Goal: Task Accomplishment & Management: Use online tool/utility

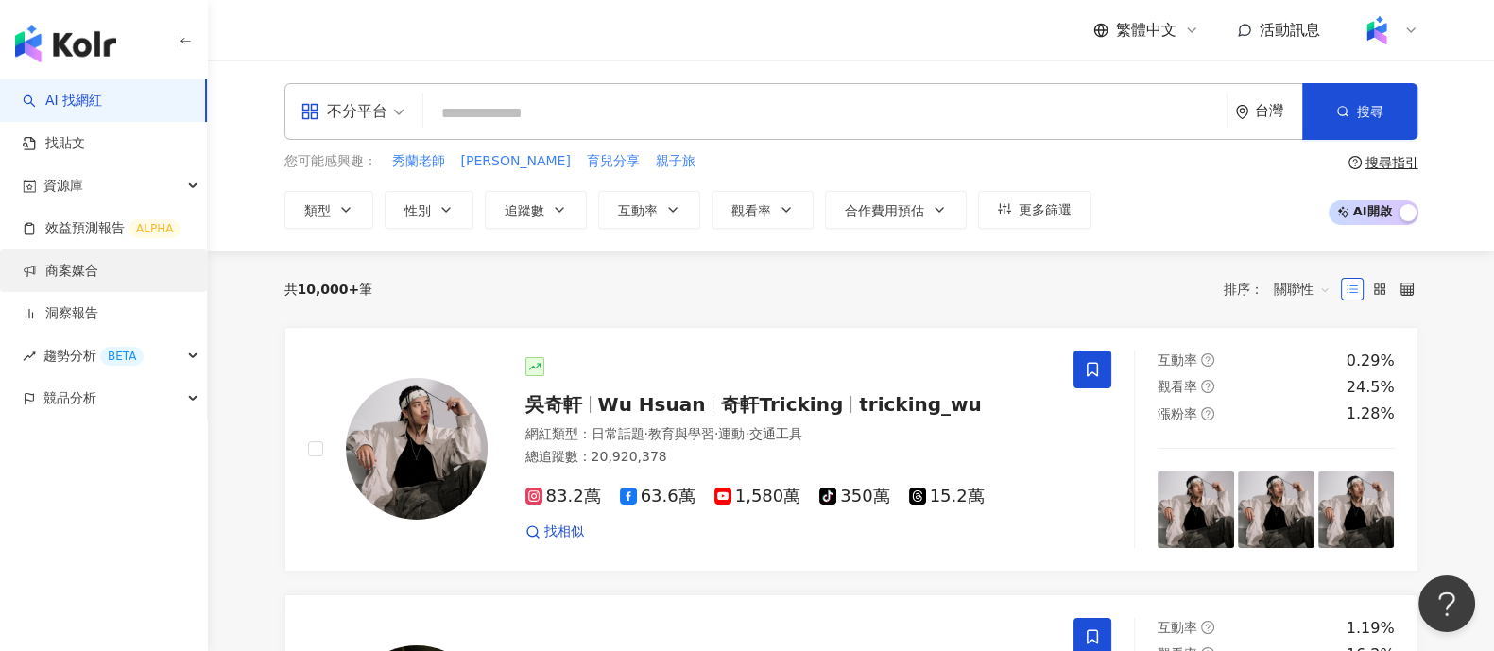
click at [69, 281] on link "商案媒合" at bounding box center [61, 271] width 76 height 19
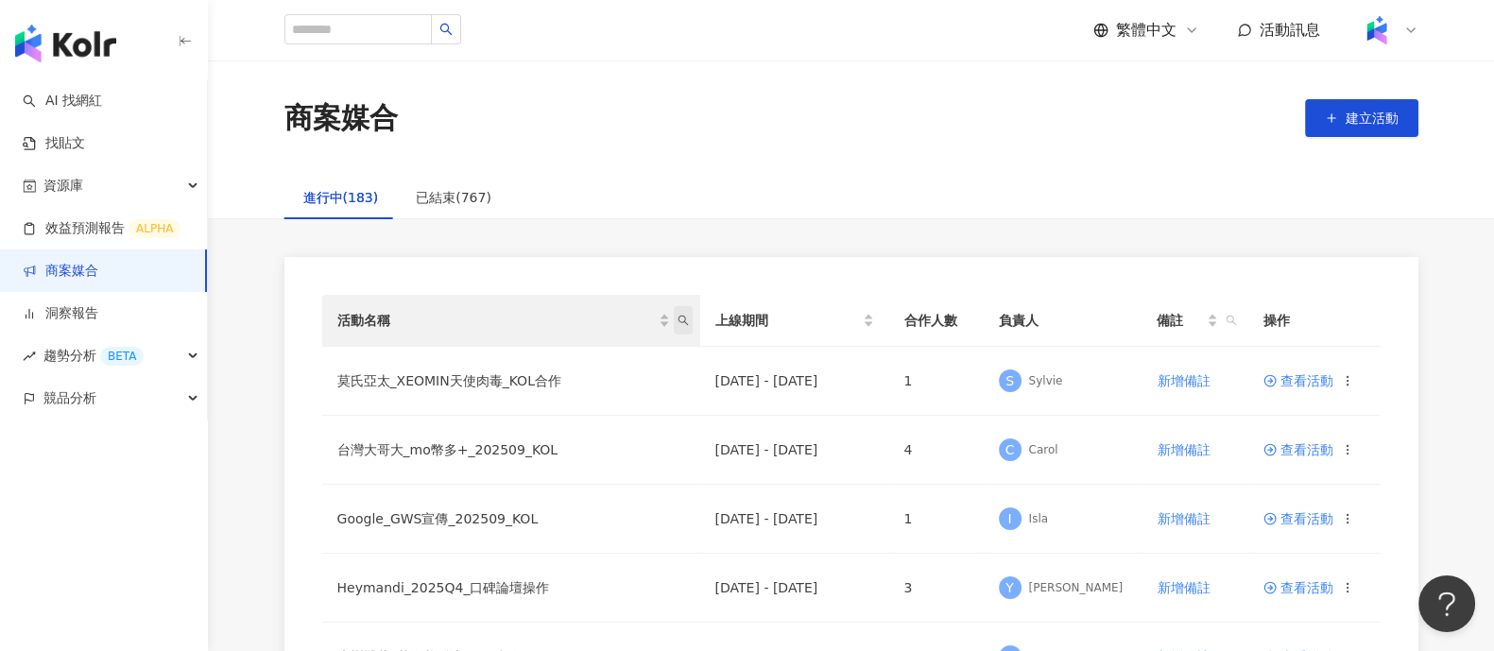
click at [682, 324] on icon "search" at bounding box center [683, 320] width 11 height 11
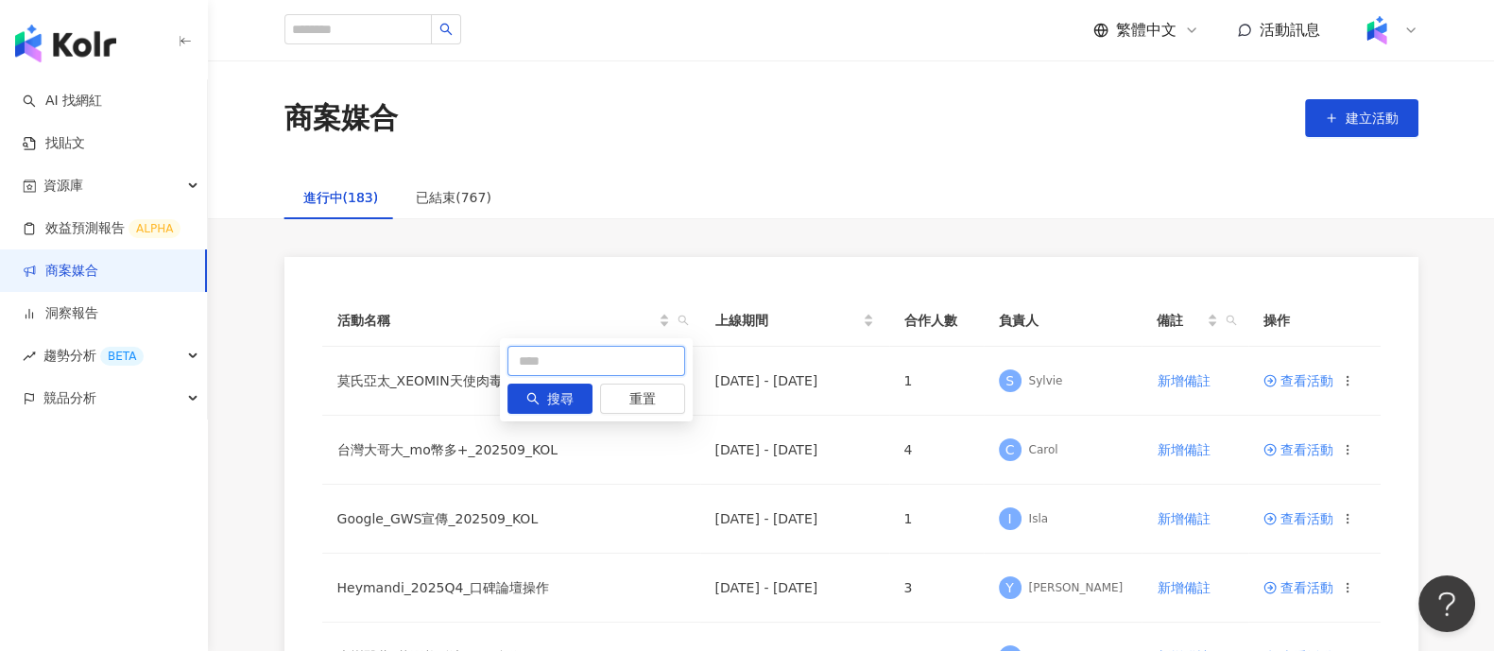
click at [532, 357] on input "text" at bounding box center [596, 361] width 178 height 30
type input "******"
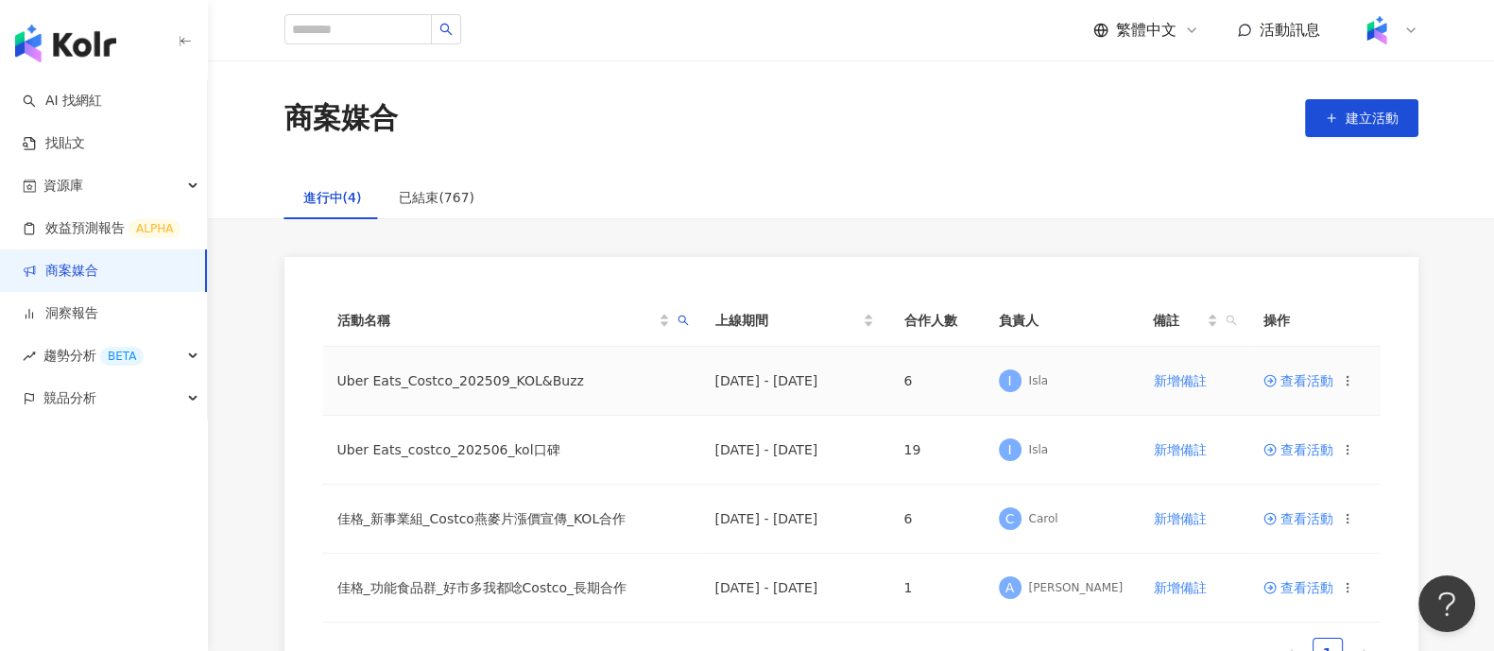
click at [1305, 369] on td "查看活動" at bounding box center [1314, 381] width 132 height 69
click at [1310, 375] on span "查看活動" at bounding box center [1298, 380] width 70 height 13
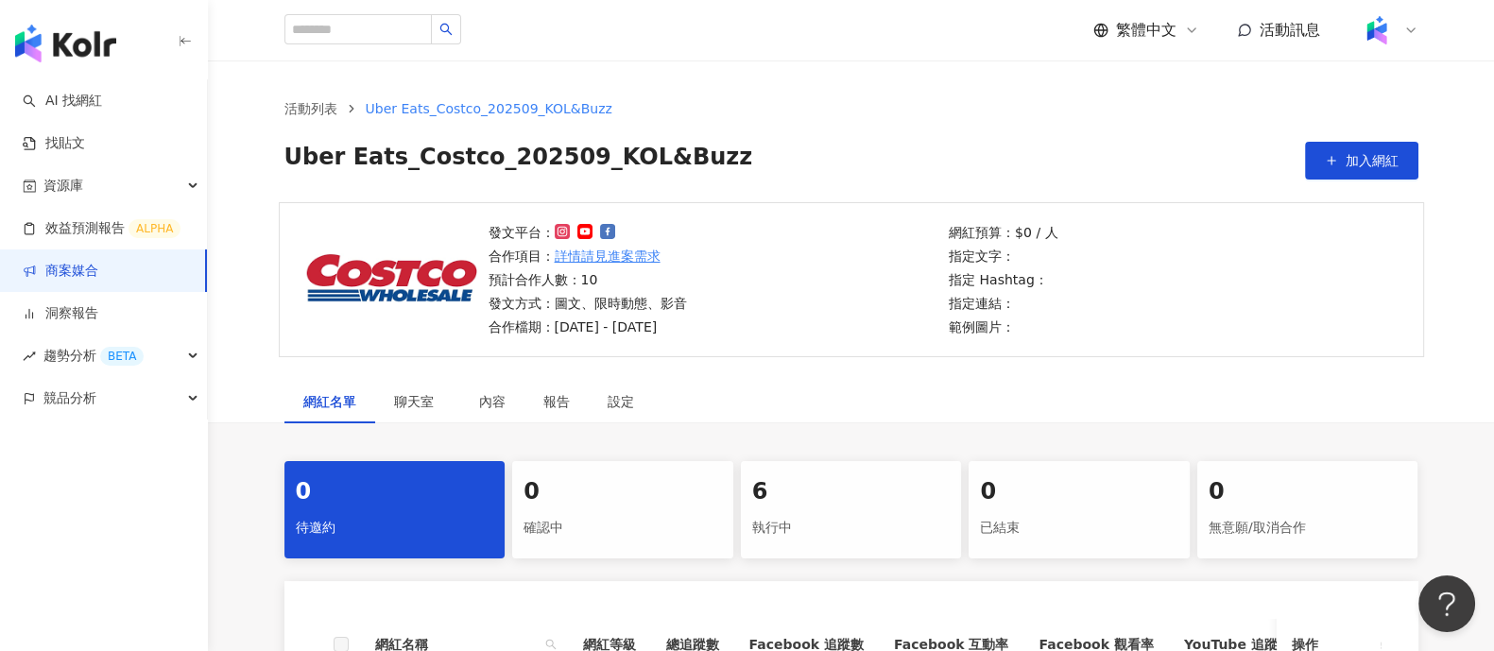
click at [98, 262] on link "商案媒合" at bounding box center [61, 271] width 76 height 19
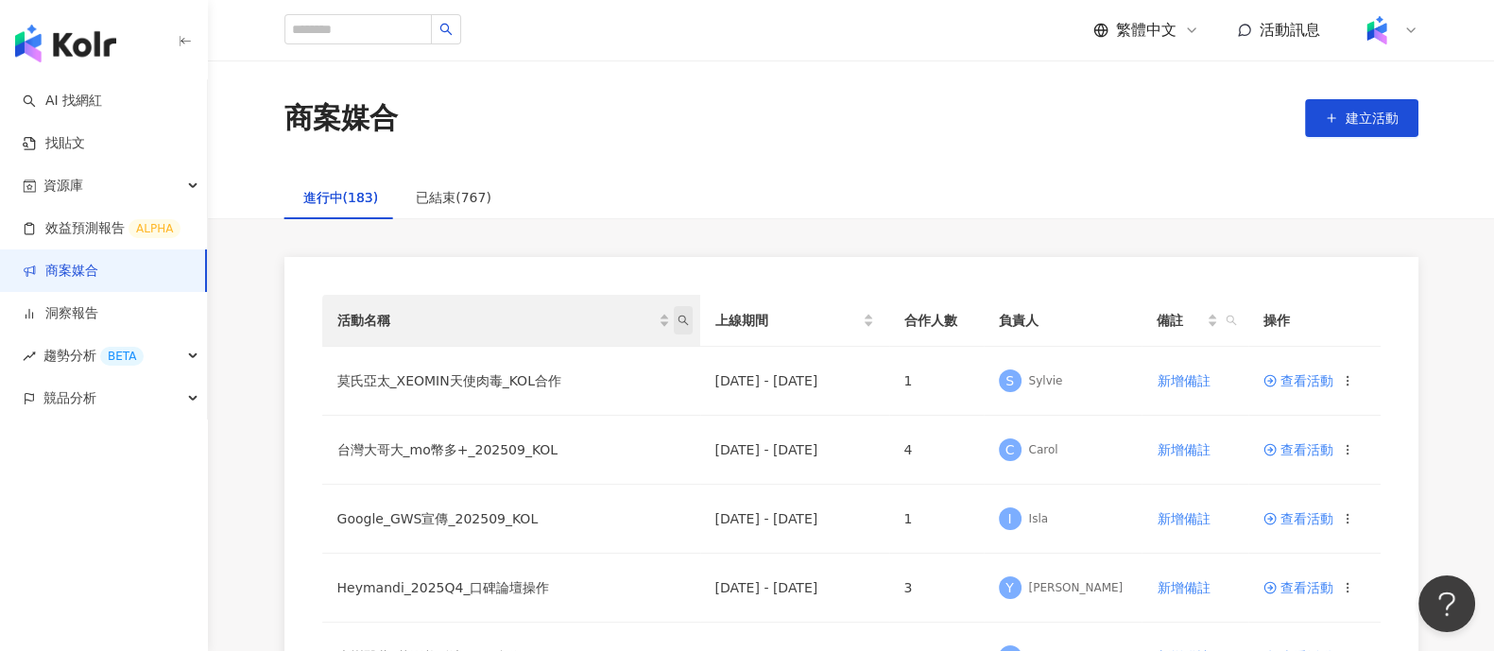
click at [688, 320] on icon "search" at bounding box center [683, 320] width 11 height 11
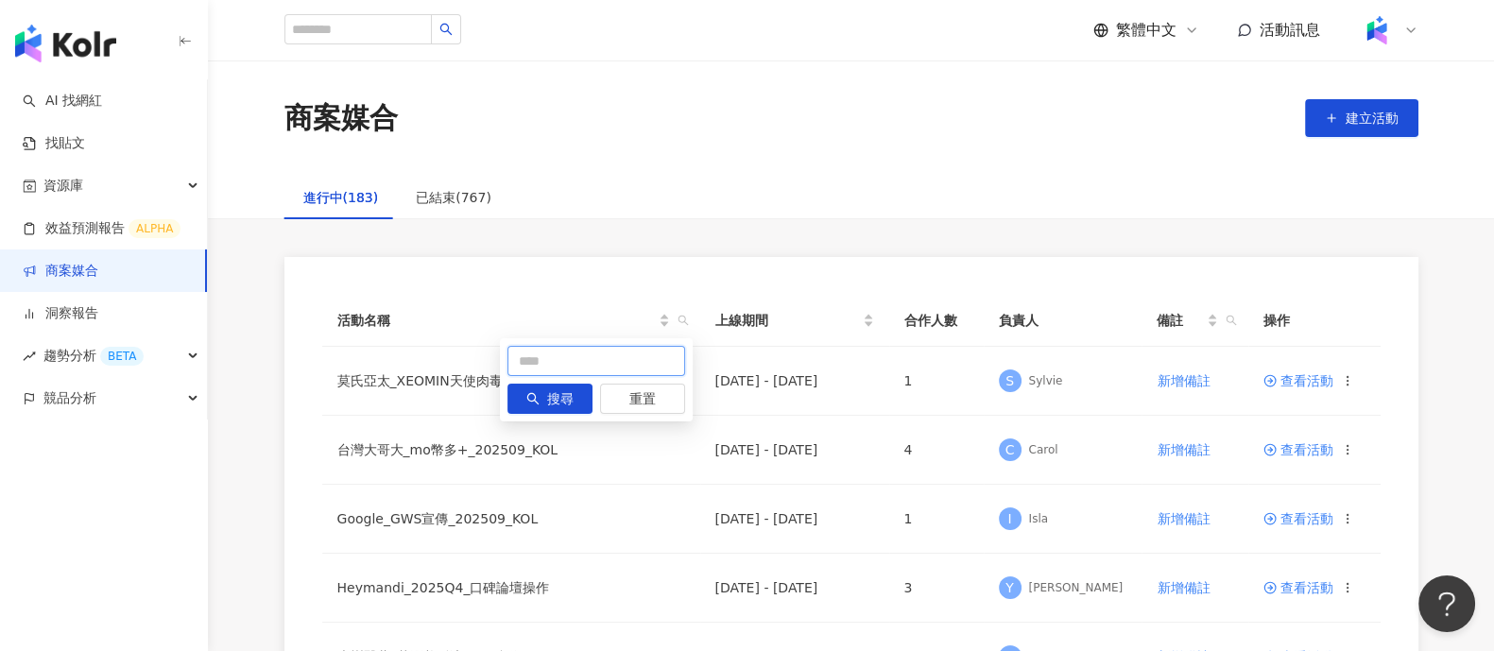
click at [567, 356] on input "text" at bounding box center [596, 361] width 178 height 30
type input "*"
type input "******"
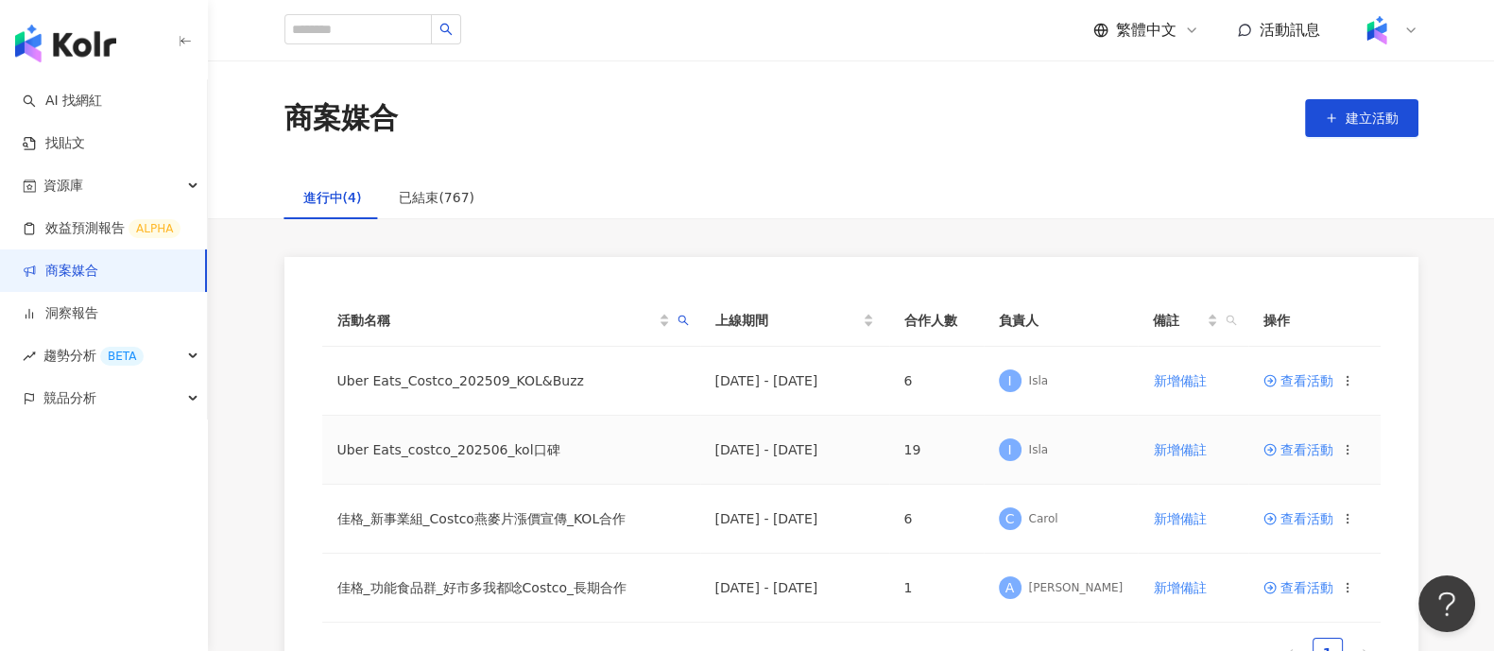
click at [1315, 452] on span "查看活動" at bounding box center [1298, 449] width 70 height 13
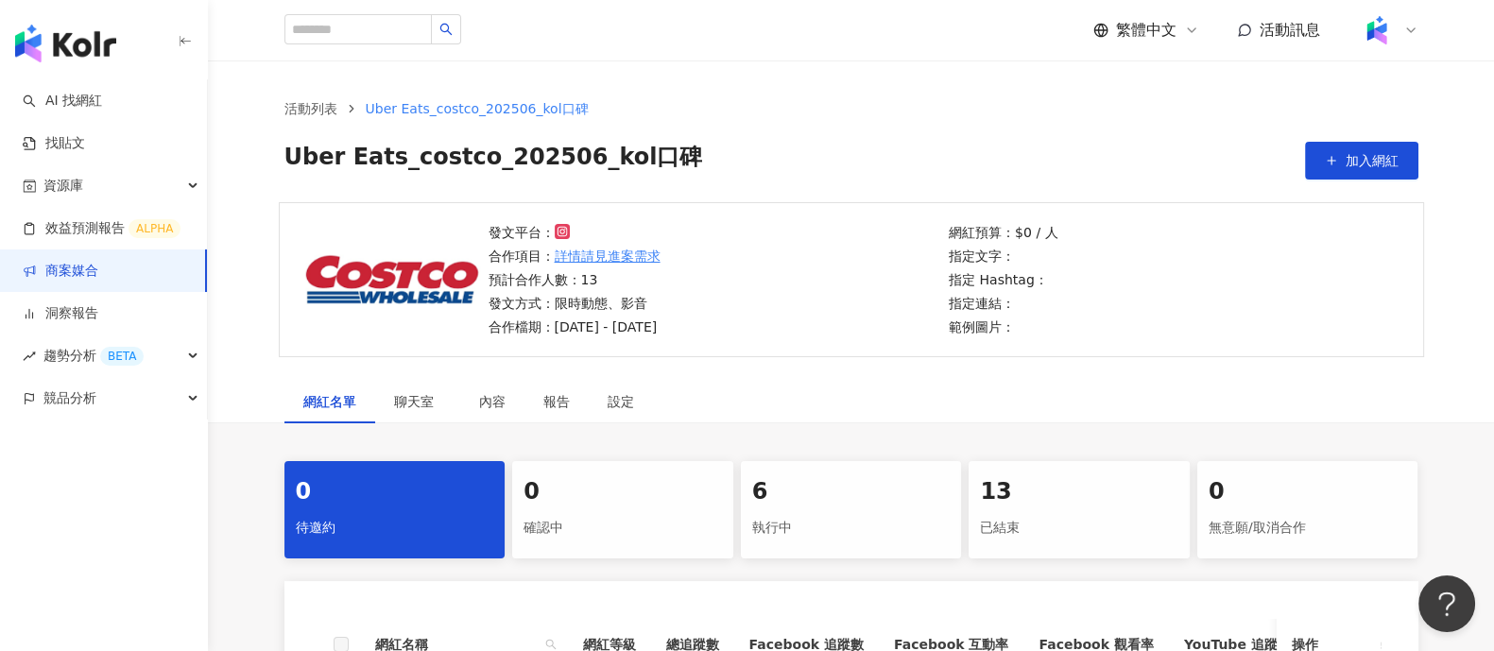
drag, startPoint x: 801, startPoint y: 507, endPoint x: 855, endPoint y: 497, distance: 54.9
click at [801, 507] on div "6" at bounding box center [851, 492] width 198 height 32
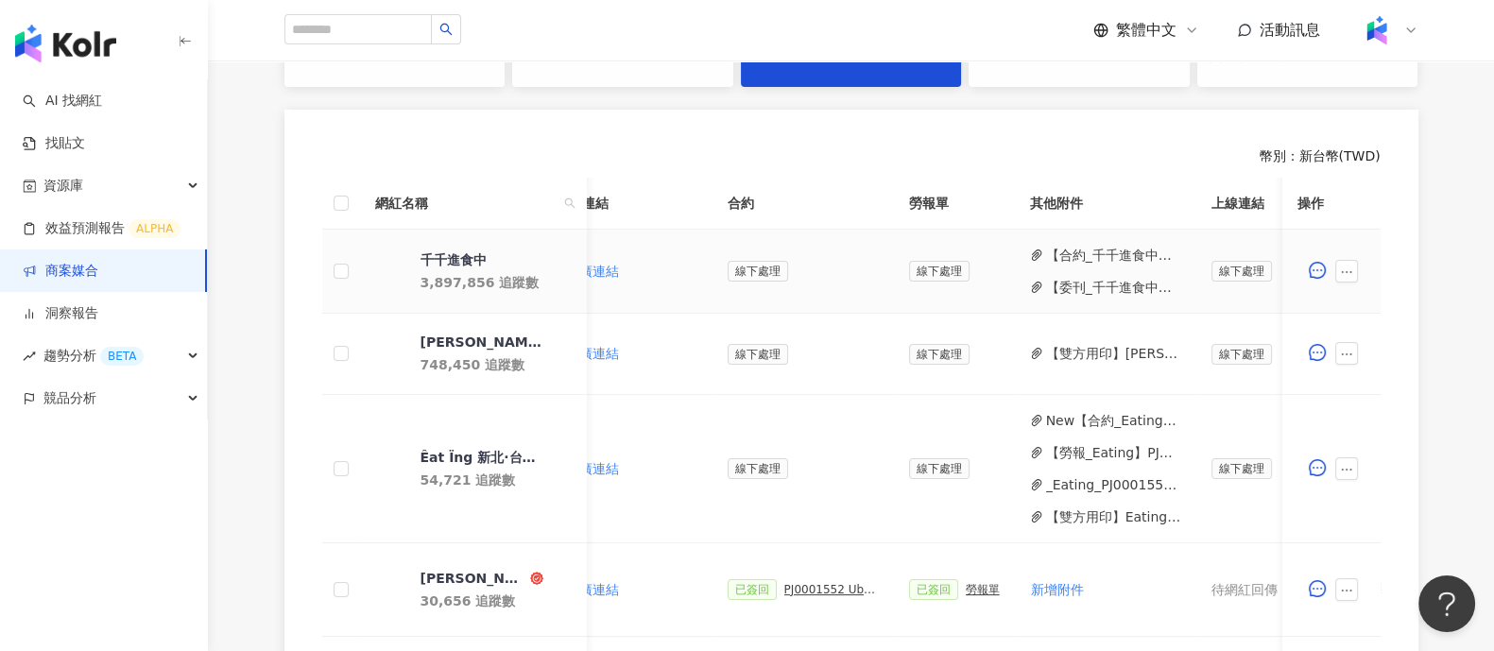
scroll to position [0, 709]
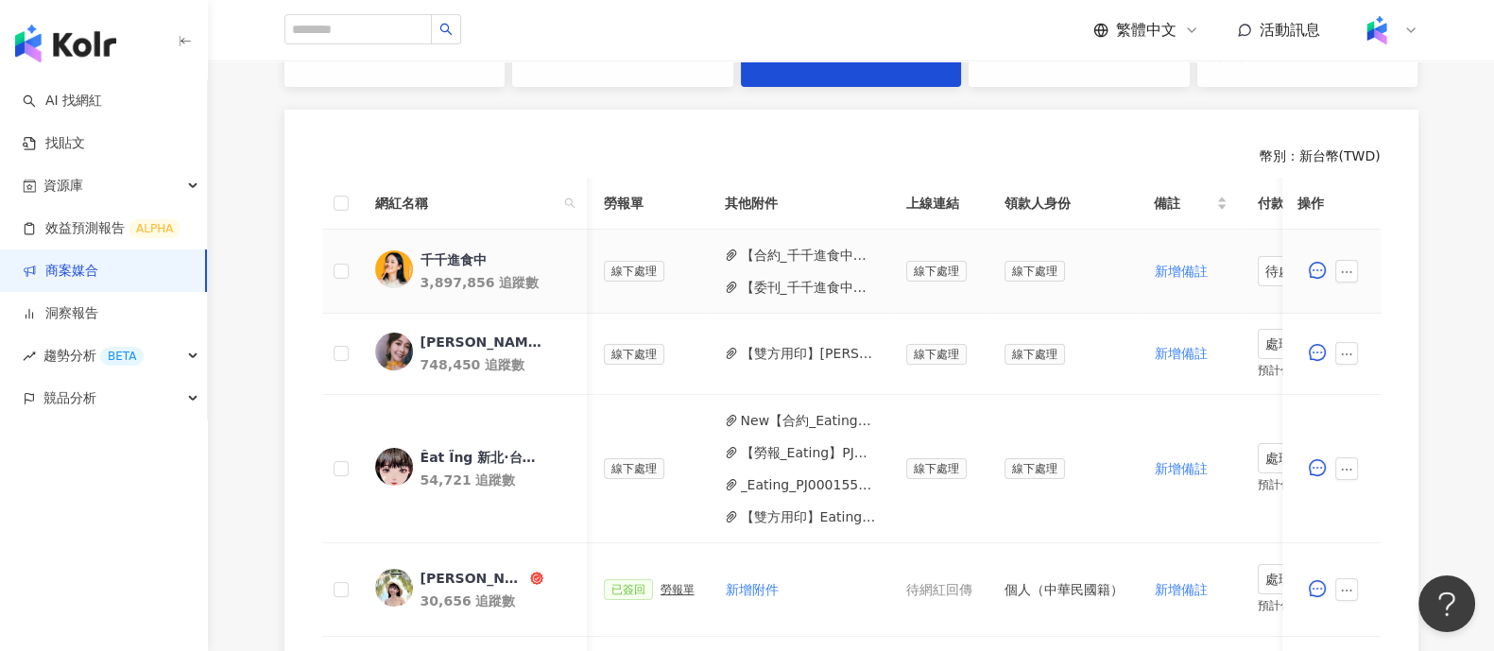
click at [795, 253] on button "【合約_千千進食中】PJ0001552 Uber Eats_costco_202506_kol口碑.pdf" at bounding box center [808, 255] width 135 height 21
